Goal: Information Seeking & Learning: Understand process/instructions

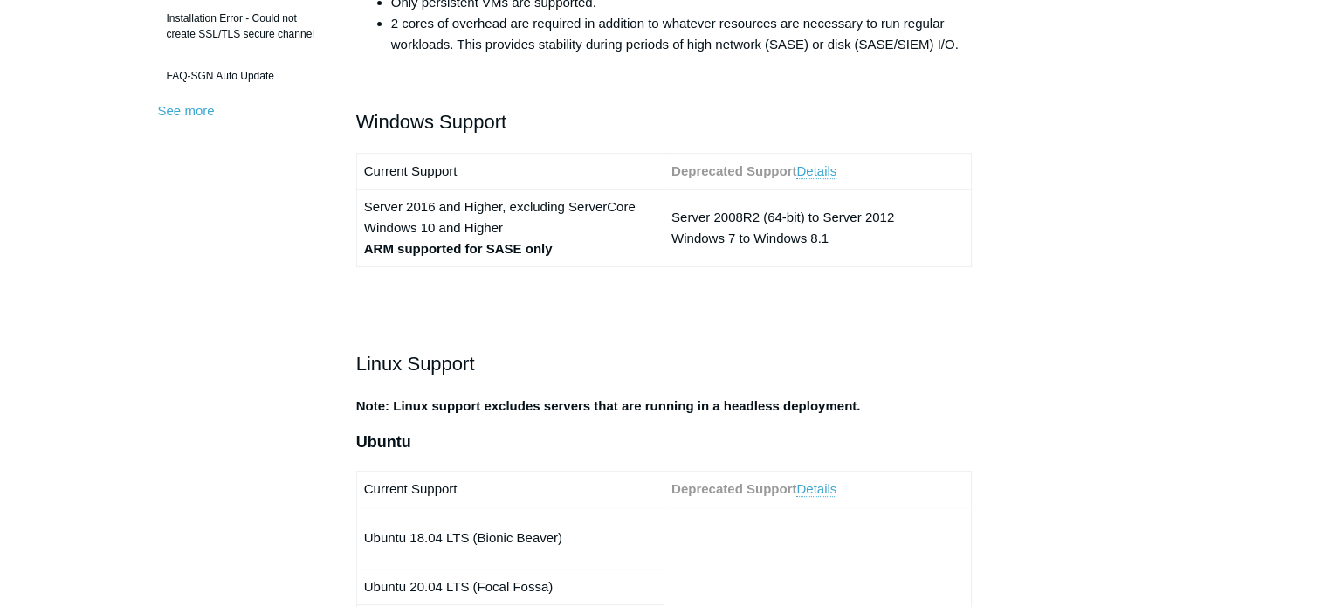
scroll to position [698, 0]
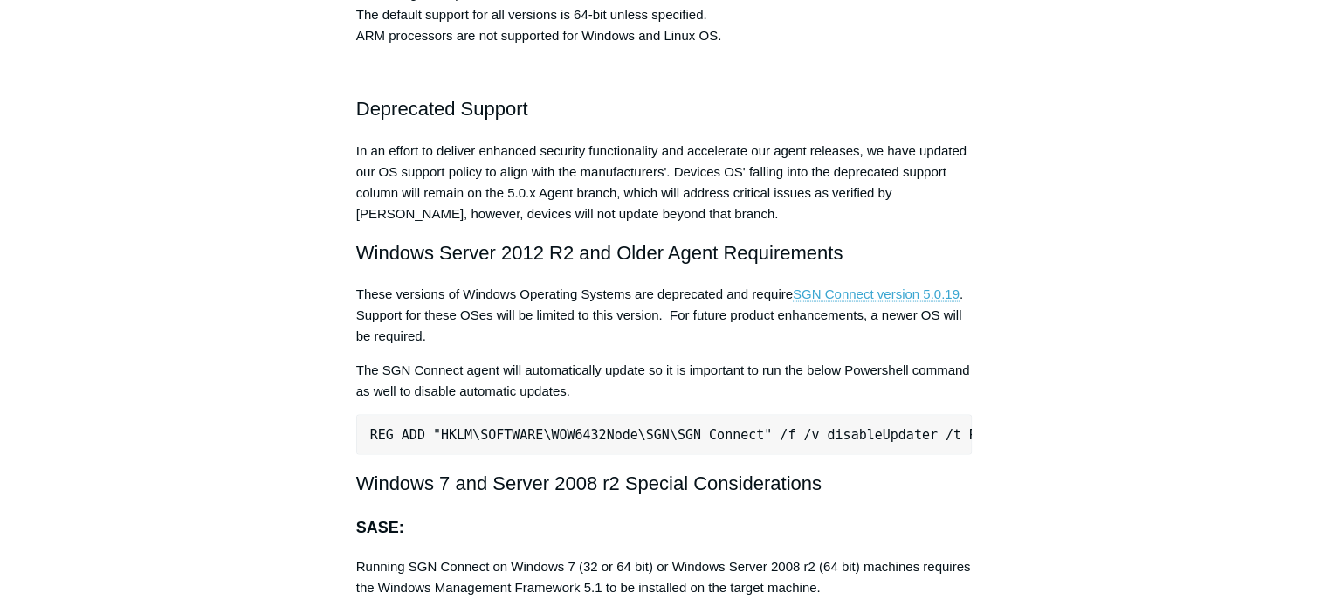
scroll to position [0, 38]
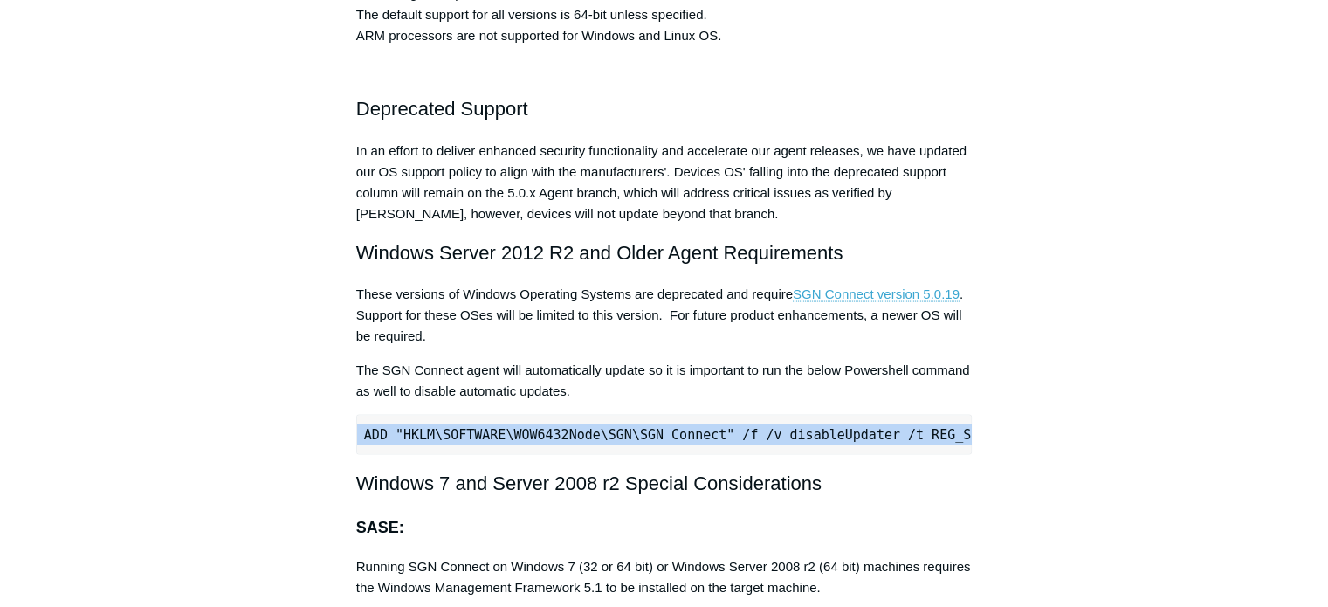
drag, startPoint x: 370, startPoint y: 426, endPoint x: 1037, endPoint y: 418, distance: 667.0
copy pre "REG ADD "HKLM\SOFTWARE\WOW6432Node\SGN\SGN Connect" /f /v disableUpdater /t REG…"
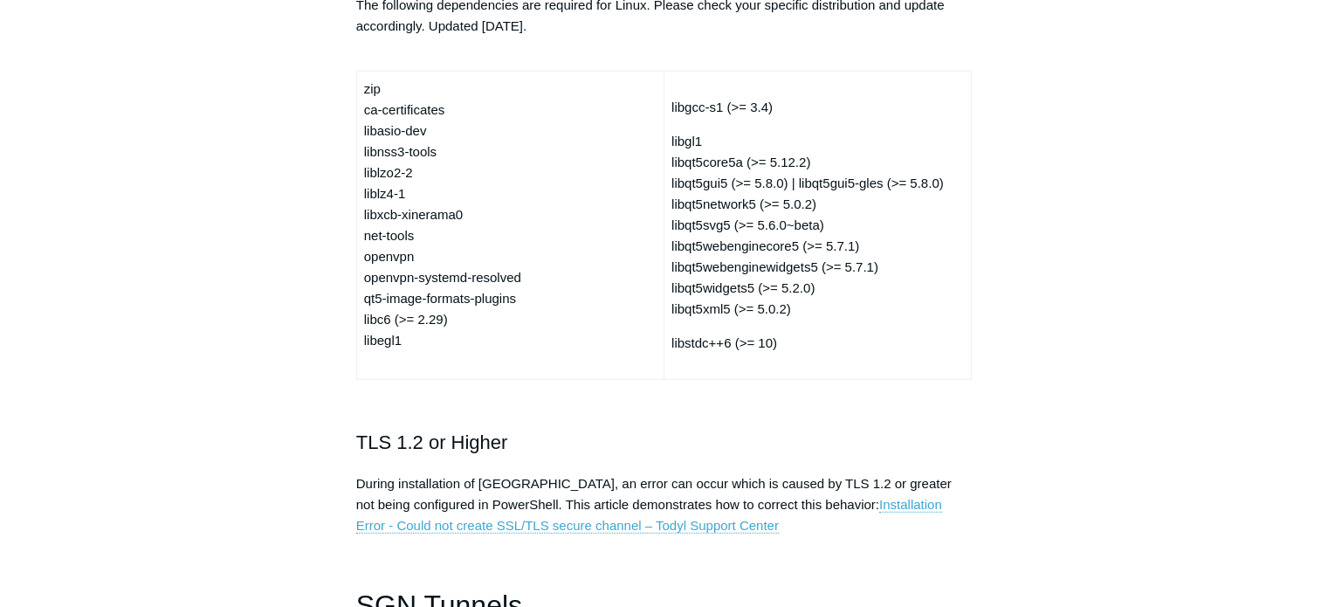
scroll to position [4780, 0]
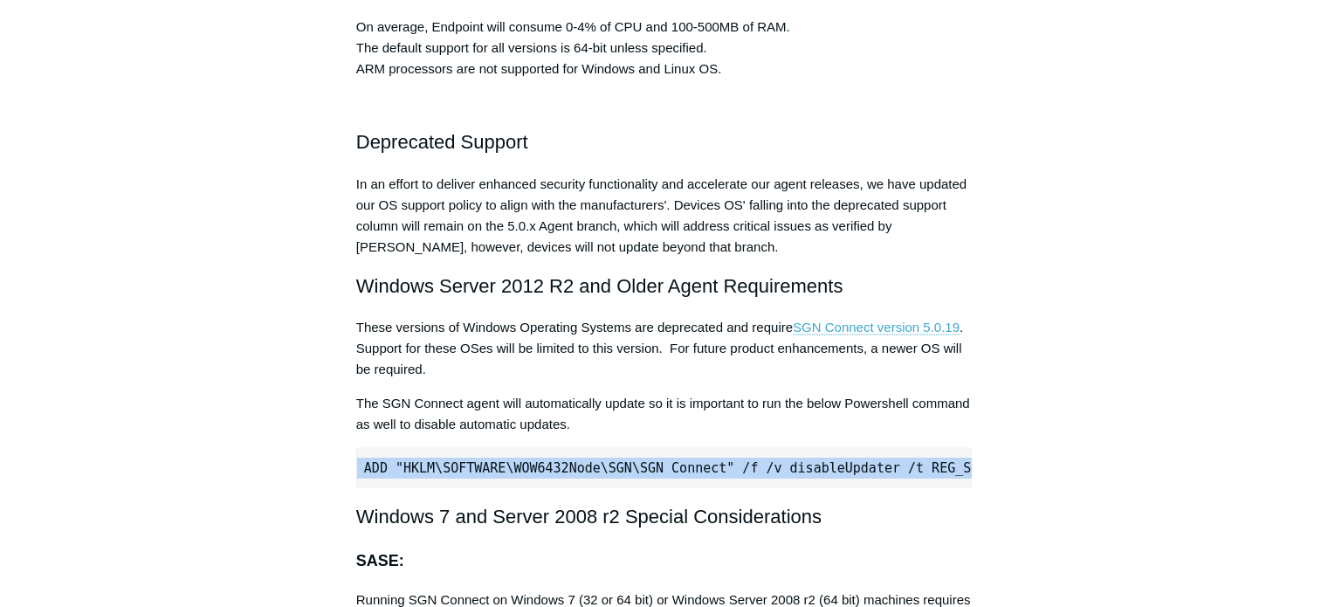
scroll to position [3296, 0]
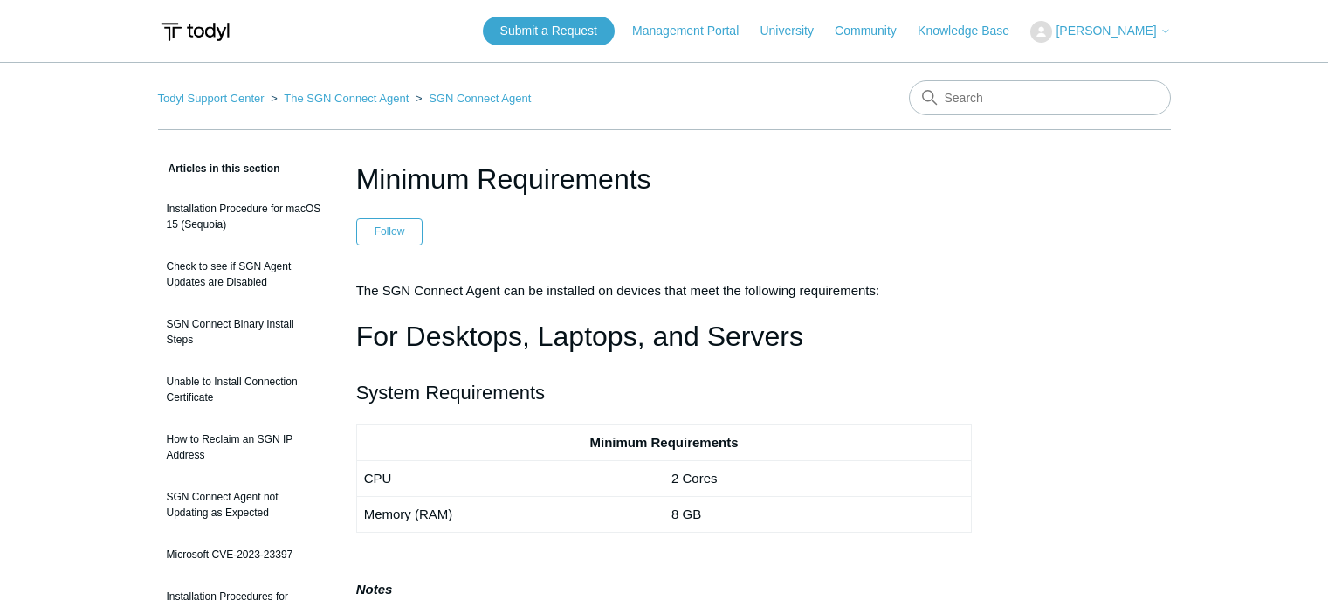
scroll to position [698, 0]
